Goal: Task Accomplishment & Management: Manage account settings

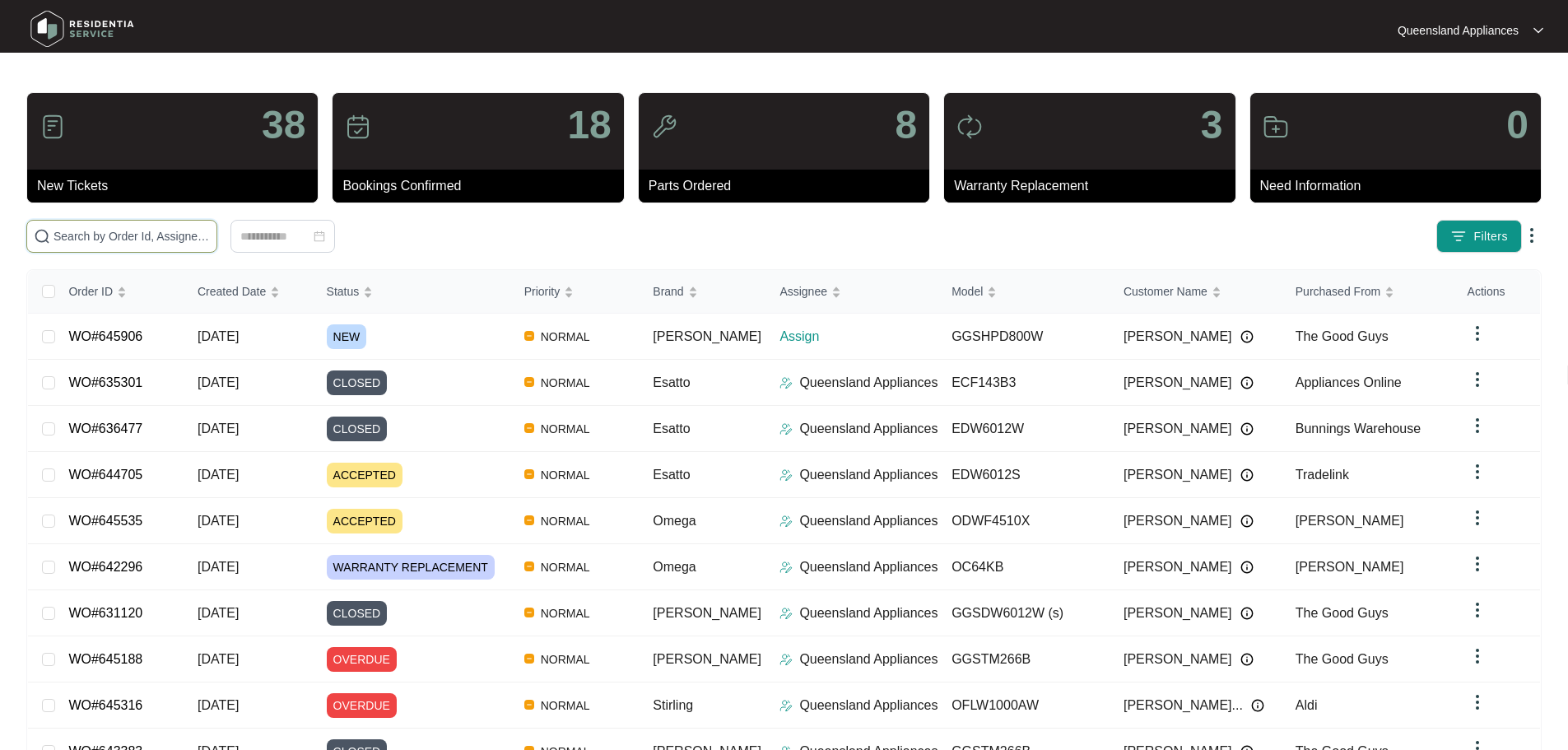
click at [176, 235] on input "text" at bounding box center [132, 236] width 157 height 19
paste input "645906"
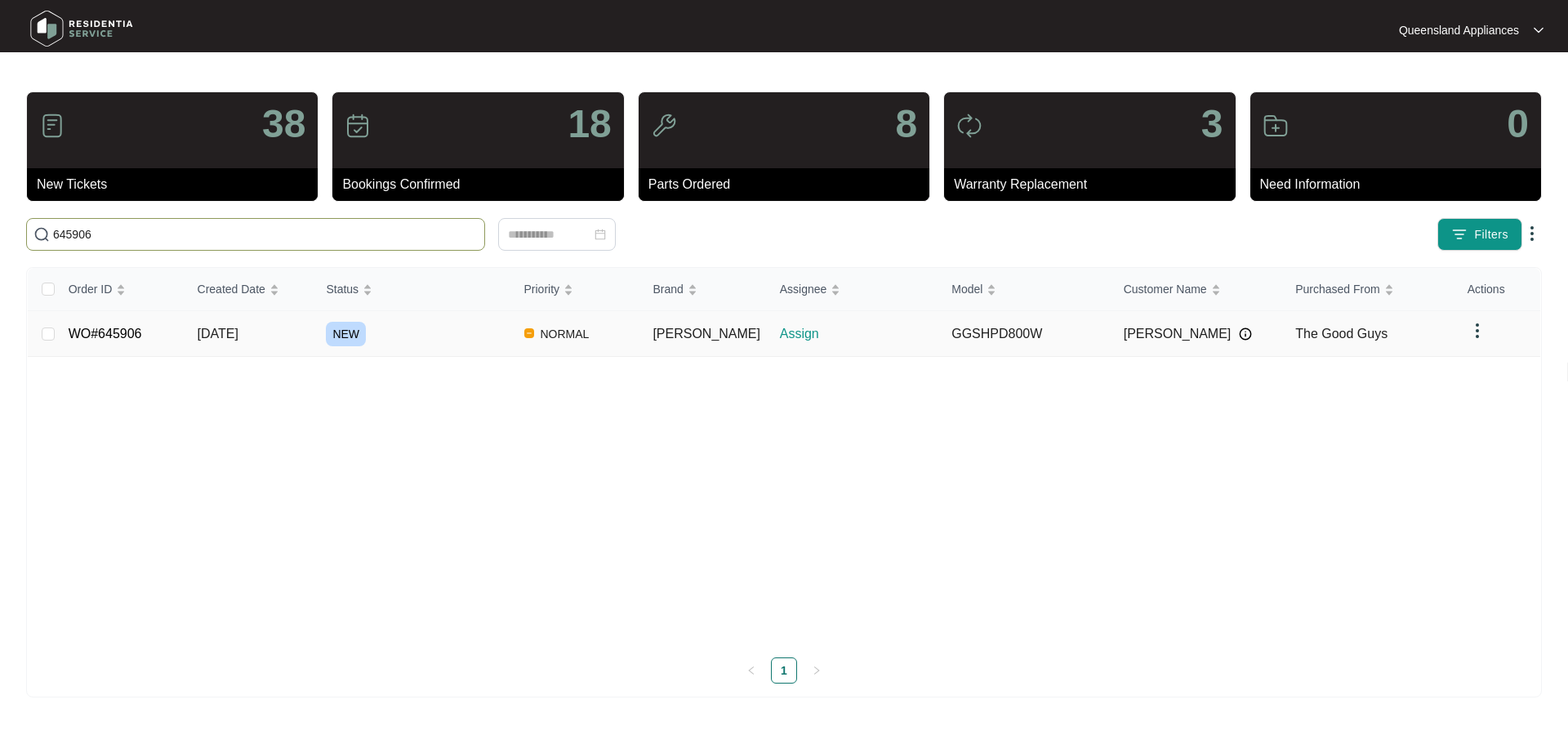
type input "645906"
click at [113, 338] on link "WO#645906" at bounding box center [106, 333] width 74 height 14
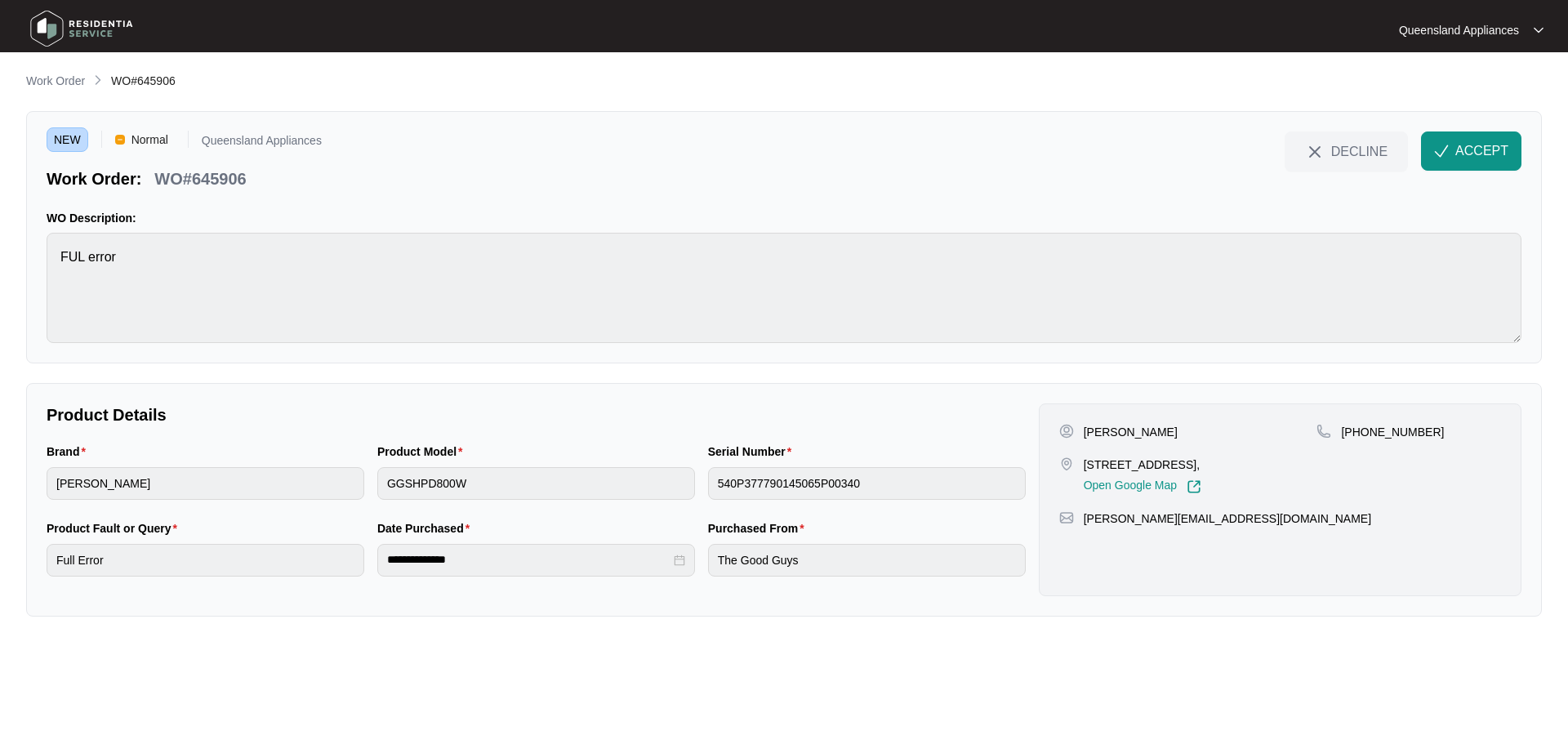
click at [236, 177] on p "WO#645906" at bounding box center [200, 178] width 92 height 23
copy p "645906"
click at [1466, 150] on span "ACCEPT" at bounding box center [1482, 151] width 53 height 19
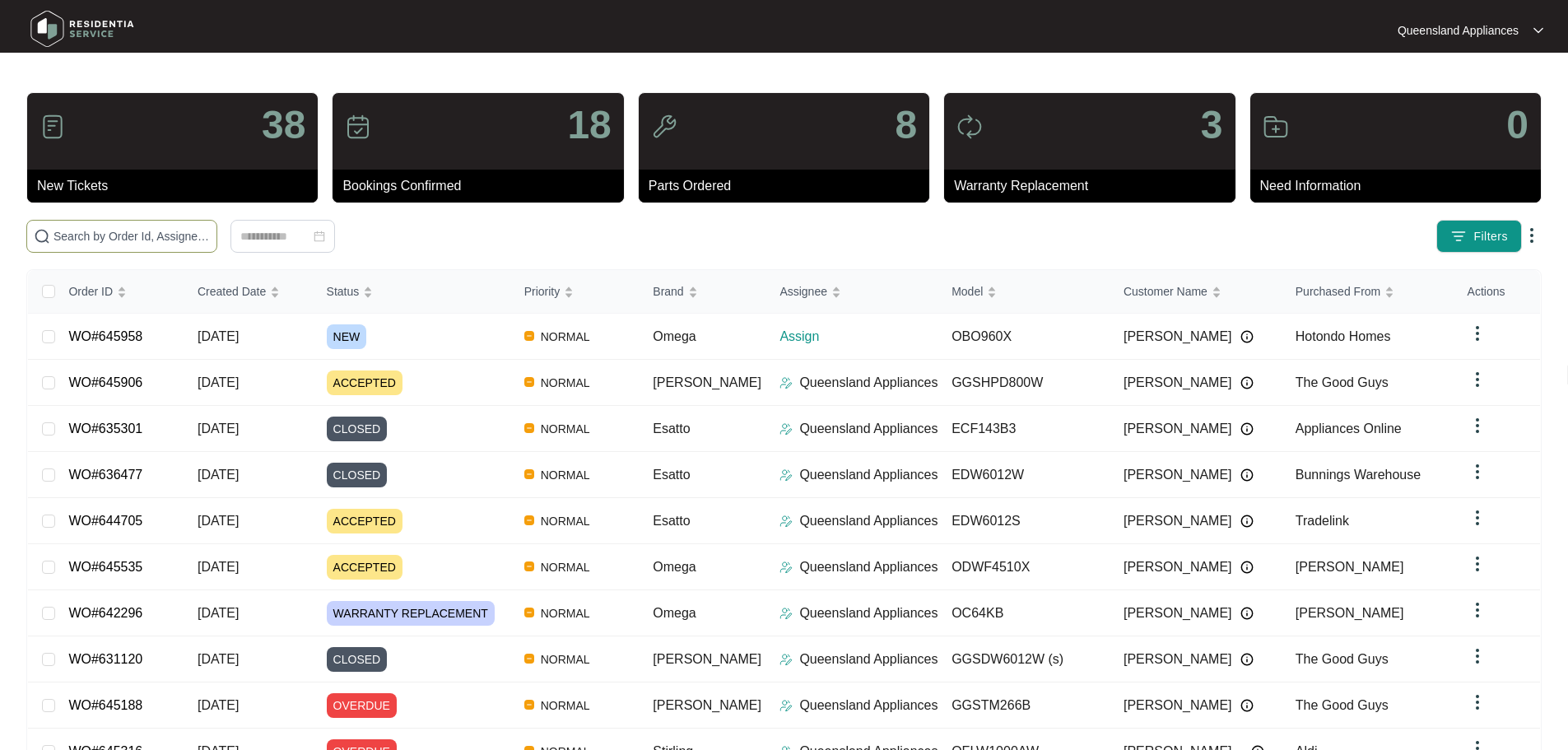
click at [171, 242] on input "text" at bounding box center [132, 236] width 157 height 19
paste input "645906"
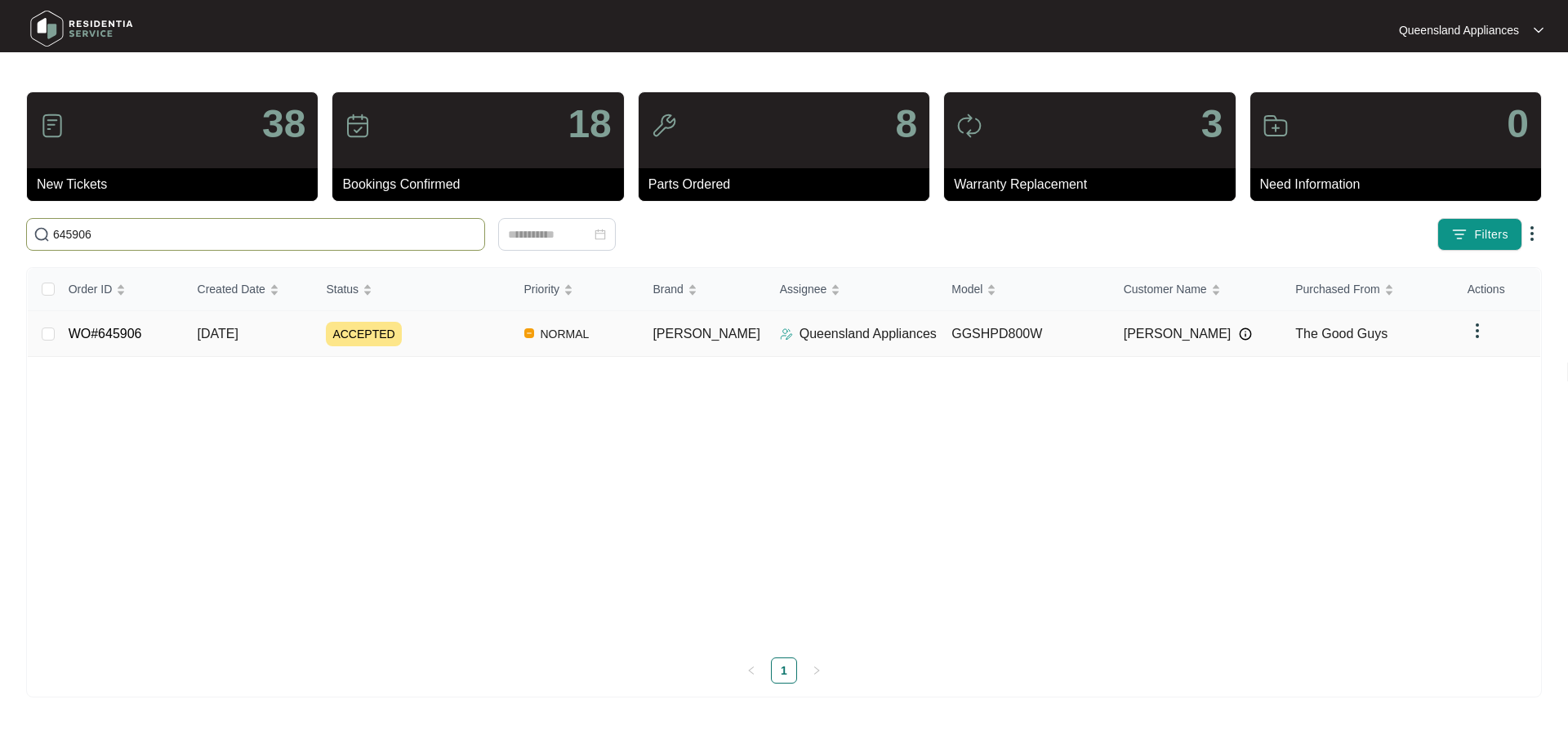
type input "645906"
click at [85, 334] on link "WO#645906" at bounding box center [106, 333] width 74 height 14
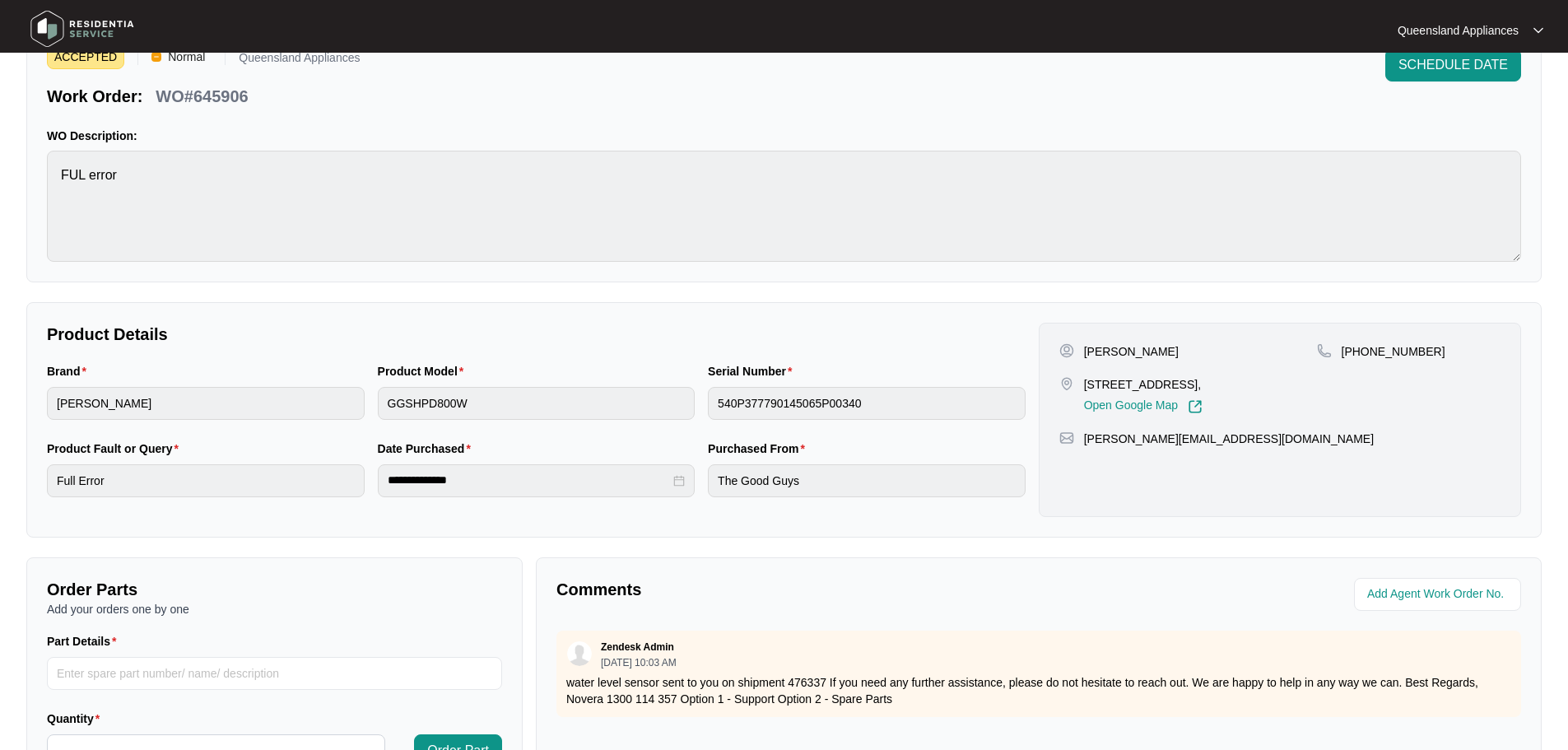
scroll to position [248, 0]
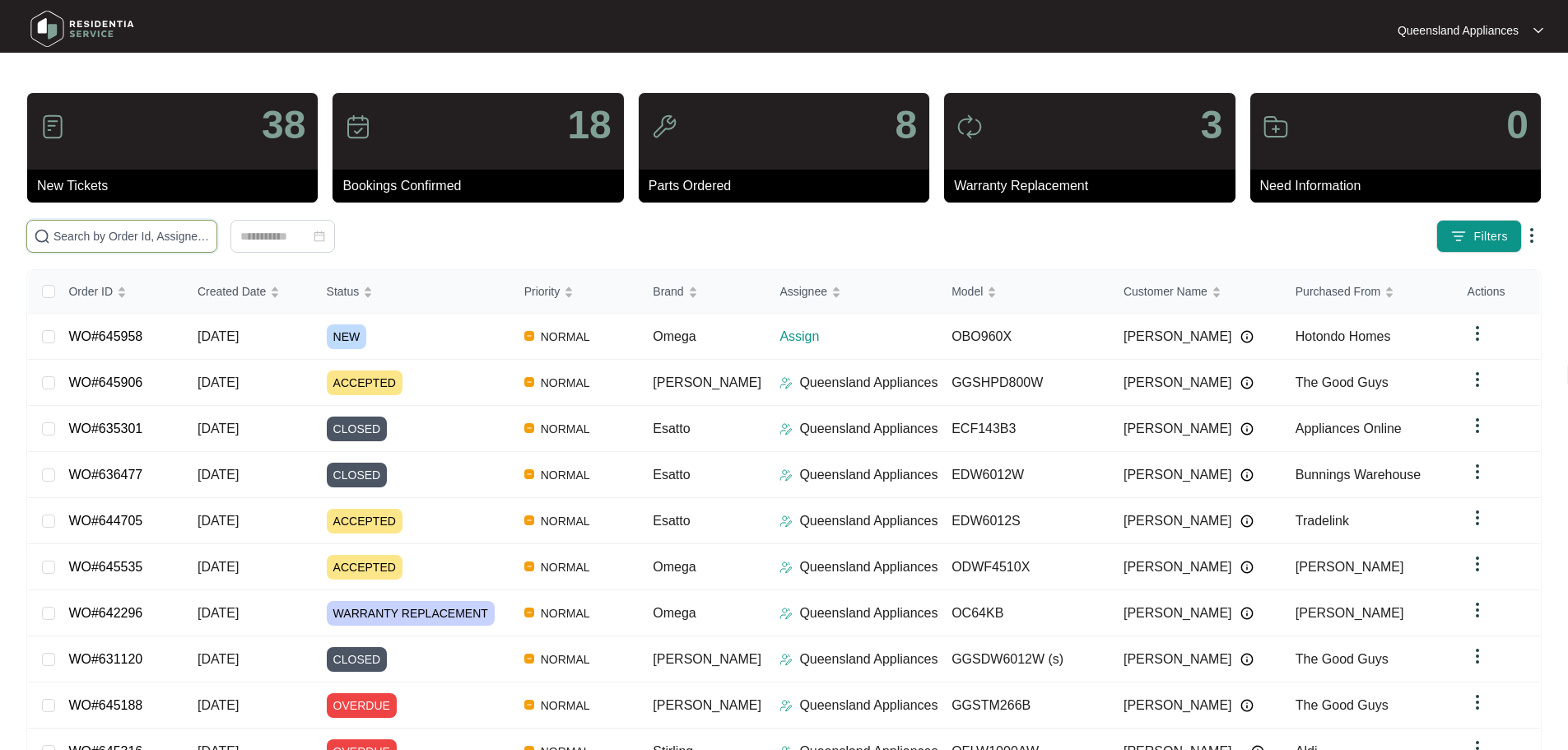
click at [184, 233] on input "text" at bounding box center [132, 236] width 157 height 19
paste input "645958"
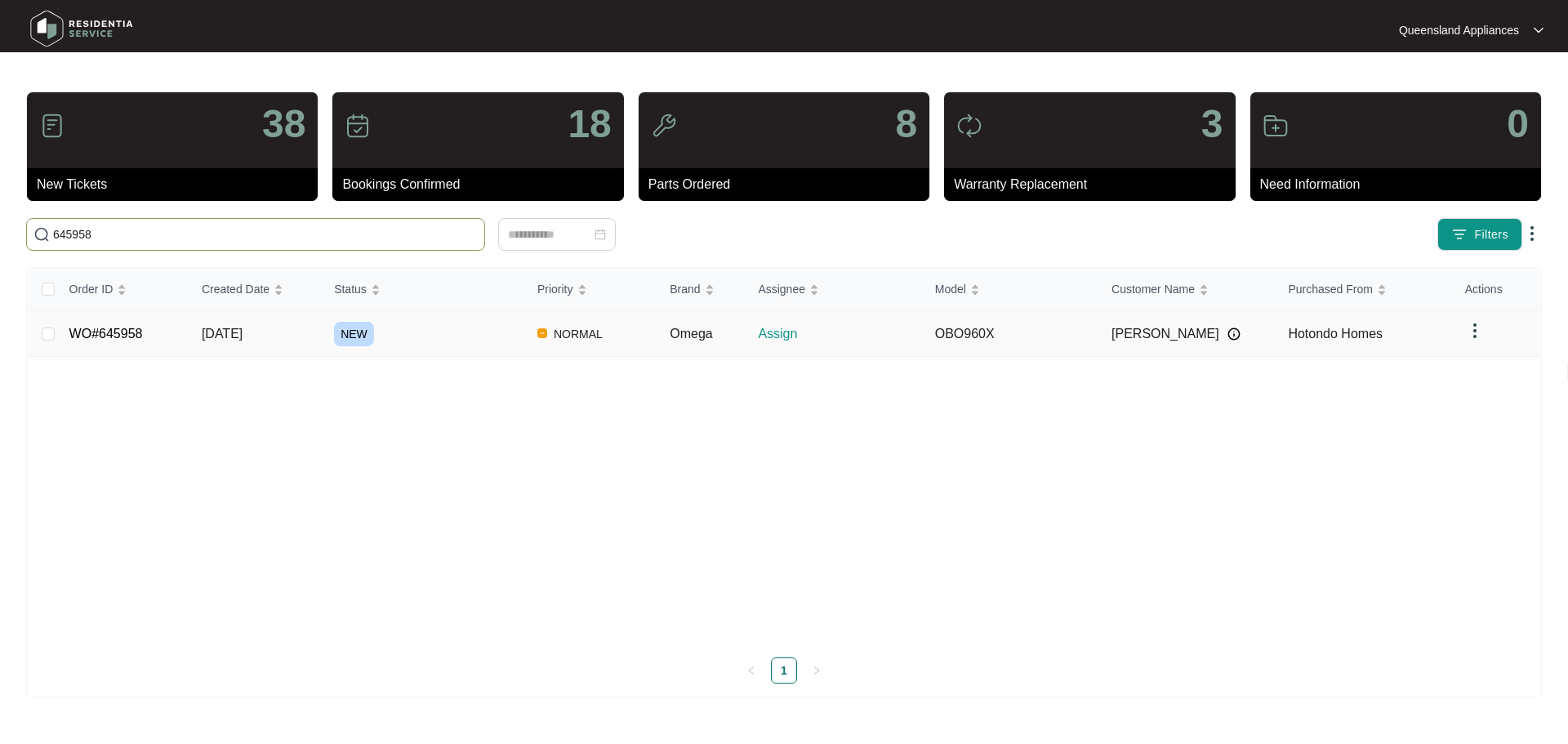
type input "645958"
click at [100, 334] on link "WO#645958" at bounding box center [107, 333] width 74 height 14
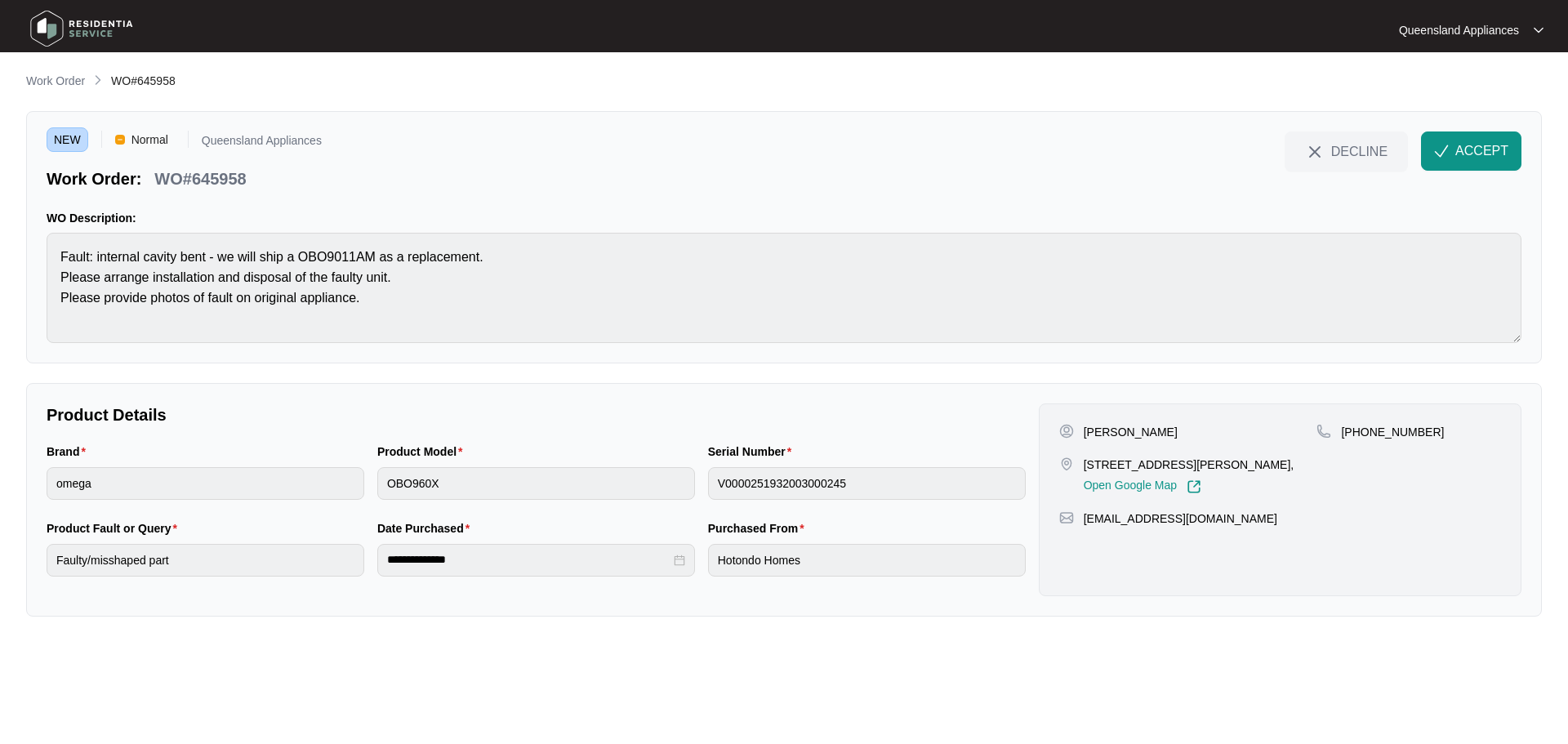
click at [231, 183] on p "WO#645958" at bounding box center [200, 178] width 92 height 23
copy p "645958"
click at [1387, 430] on p "+61404541681" at bounding box center [1392, 432] width 103 height 17
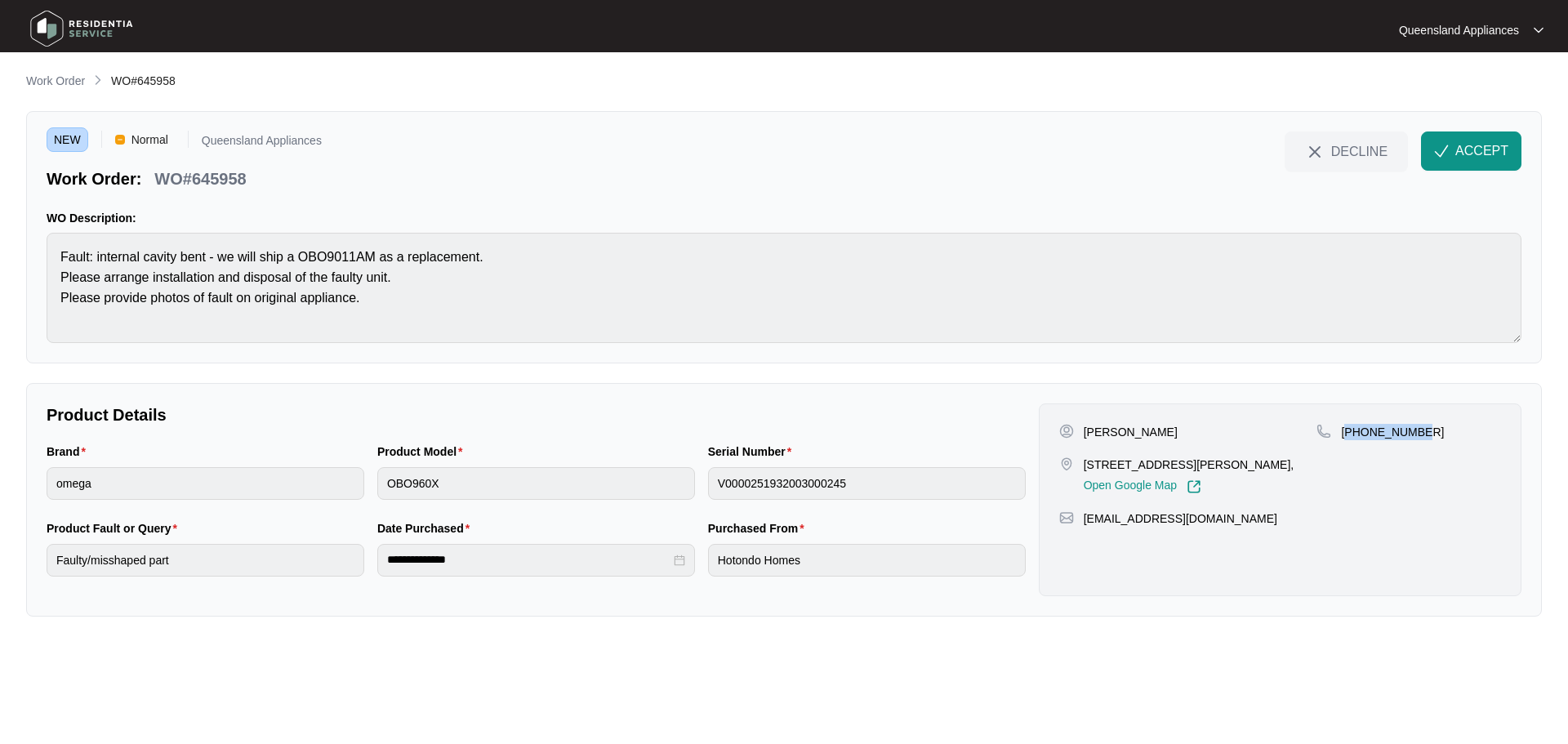
copy p "61404541681"
click at [1467, 146] on span "ACCEPT" at bounding box center [1482, 151] width 53 height 19
